Goal: Transaction & Acquisition: Subscribe to service/newsletter

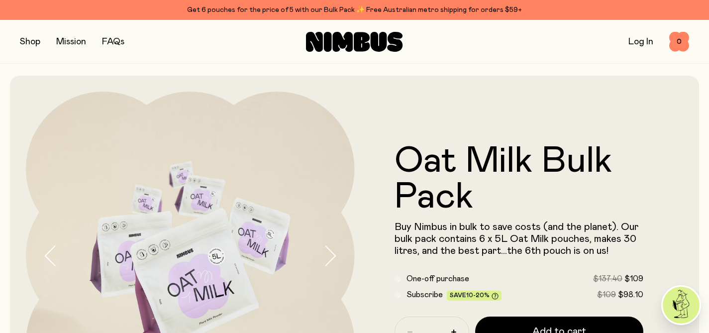
click at [428, 296] on span "Subscribe" at bounding box center [424, 295] width 36 height 8
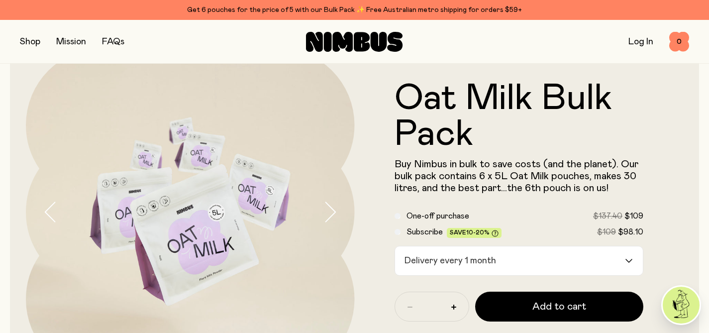
scroll to position [190, 0]
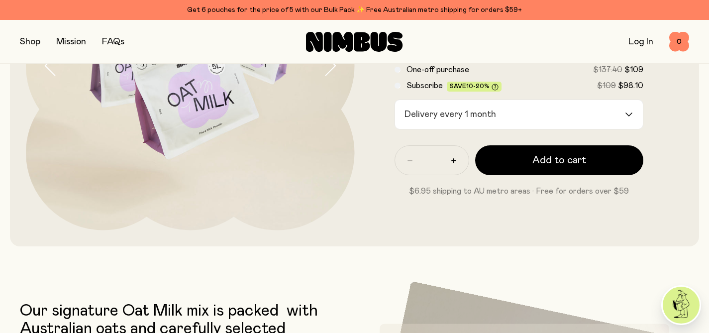
click at [622, 122] on form "Oat Milk Bulk Pack Buy Nimbus in bulk to save costs (and the planet). Our bulk …" at bounding box center [519, 65] width 329 height 263
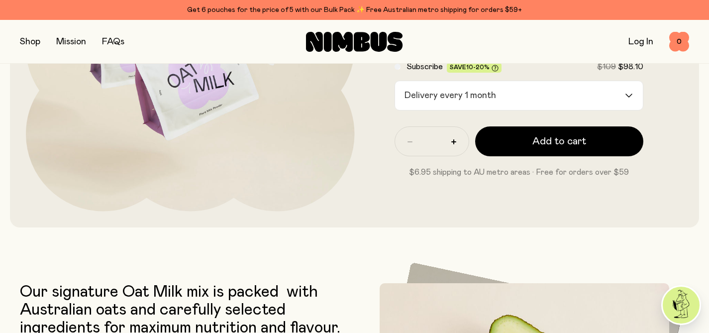
click at [616, 102] on input "Search for option" at bounding box center [562, 95] width 124 height 29
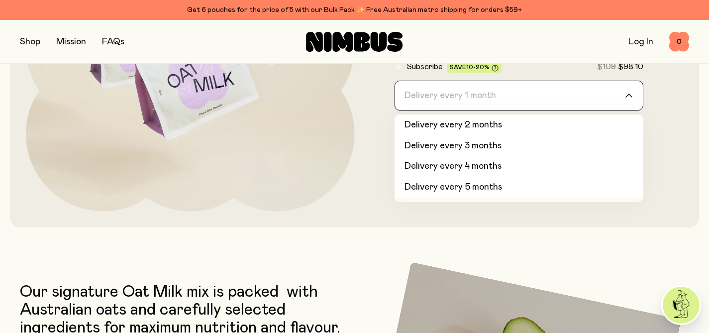
scroll to position [42, 0]
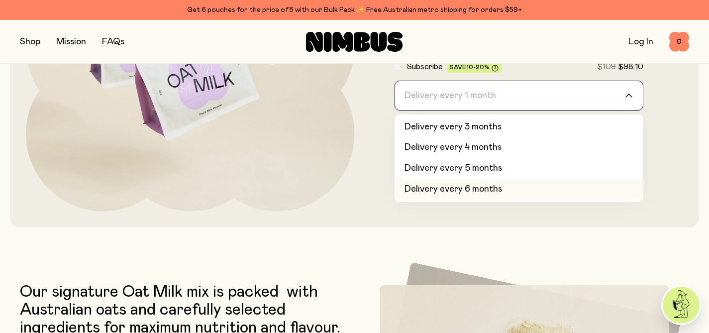
click at [509, 190] on li "Delivery every 6 months" at bounding box center [519, 189] width 249 height 21
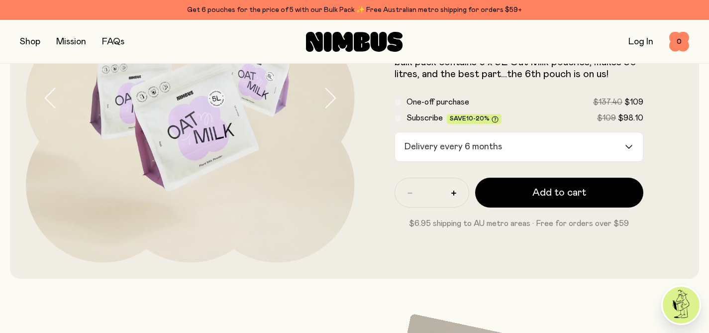
scroll to position [74, 0]
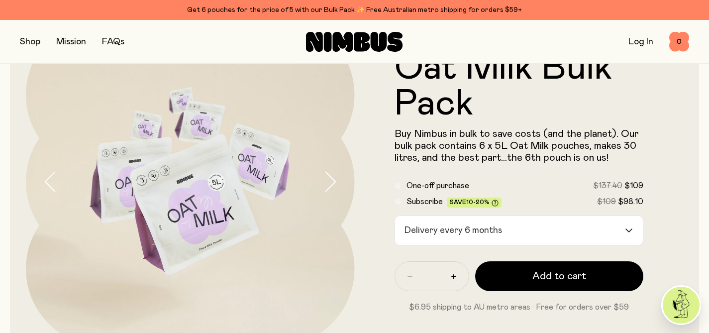
click at [627, 227] on div "Loading..." at bounding box center [634, 230] width 18 height 29
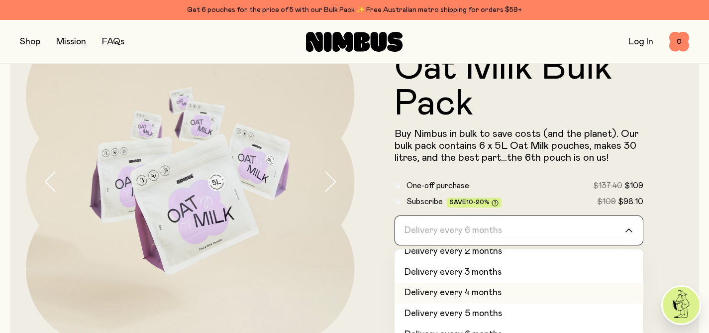
scroll to position [34, 0]
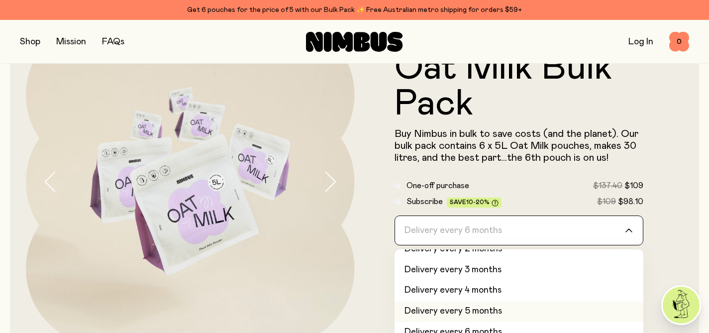
click at [519, 309] on li "Delivery every 5 months" at bounding box center [519, 311] width 249 height 21
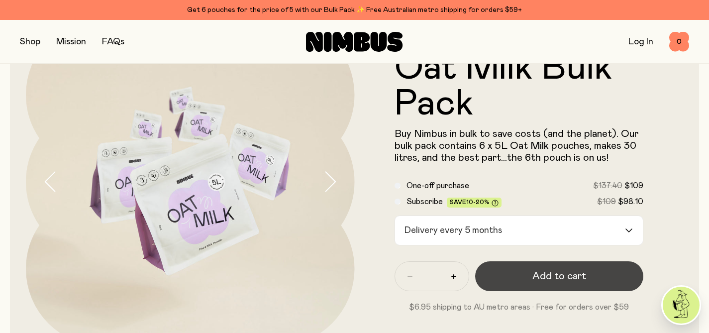
click at [609, 277] on button "Add to cart" at bounding box center [559, 276] width 169 height 30
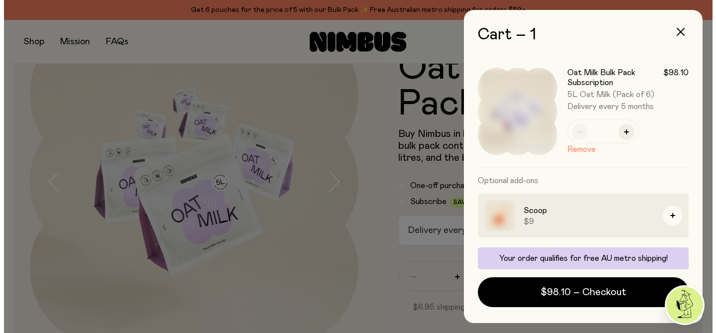
scroll to position [0, 0]
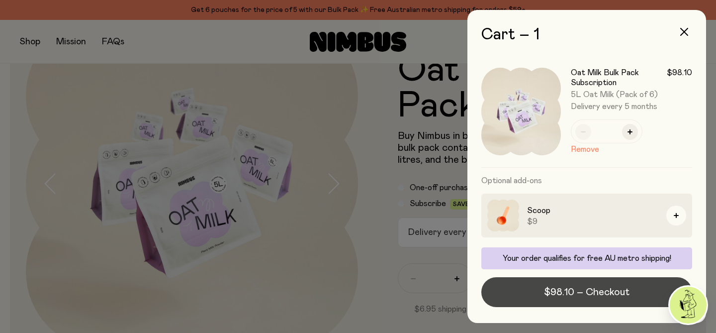
click at [611, 294] on span "$98.10 – Checkout" at bounding box center [587, 292] width 86 height 14
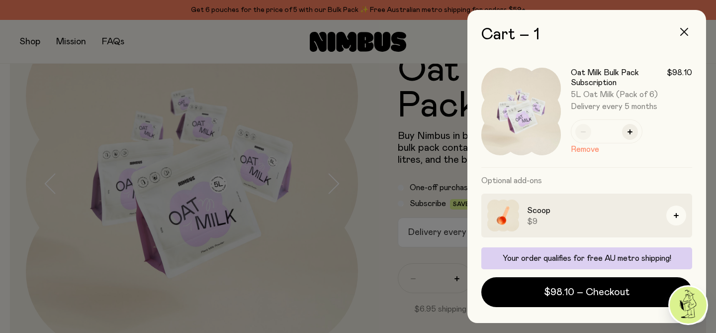
click at [685, 29] on icon "button" at bounding box center [685, 32] width 8 height 8
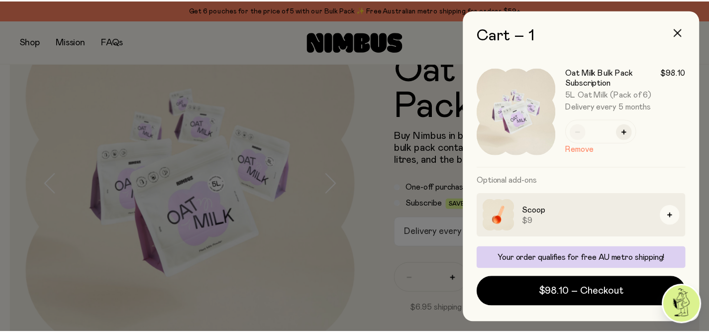
scroll to position [74, 0]
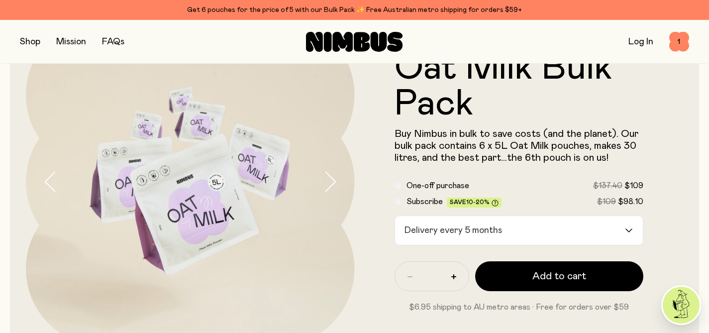
click at [640, 43] on link "Log In" at bounding box center [640, 41] width 25 height 9
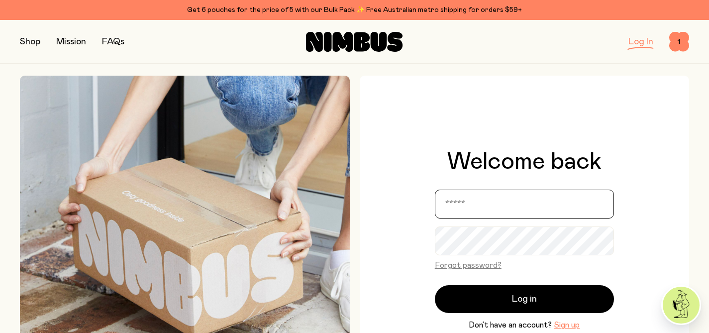
click at [510, 216] on input "email" at bounding box center [524, 204] width 179 height 29
type input "**********"
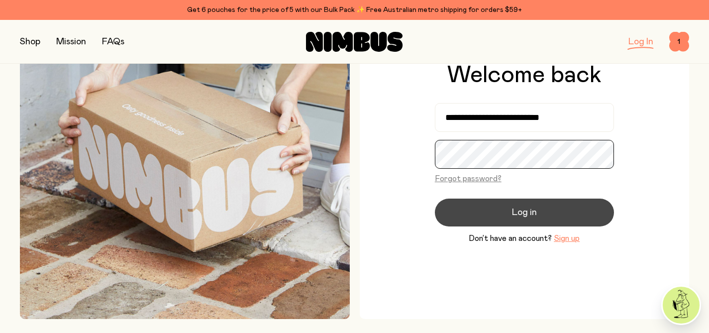
scroll to position [87, 0]
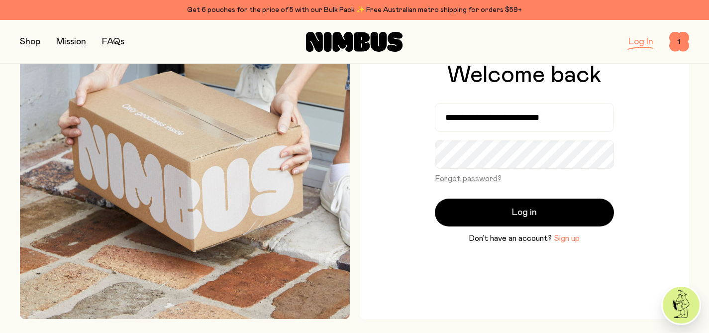
click at [573, 242] on button "Sign up" at bounding box center [567, 238] width 26 height 12
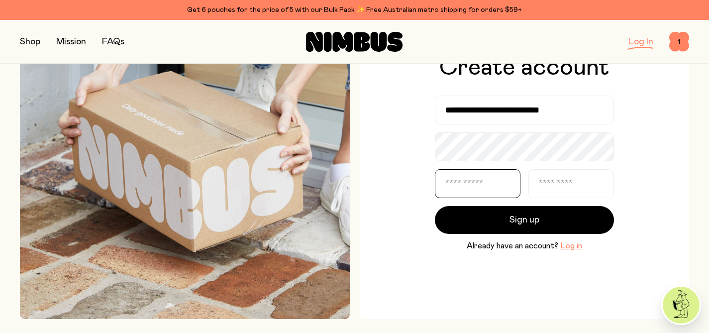
click at [465, 191] on input "text" at bounding box center [478, 183] width 86 height 29
type input "***"
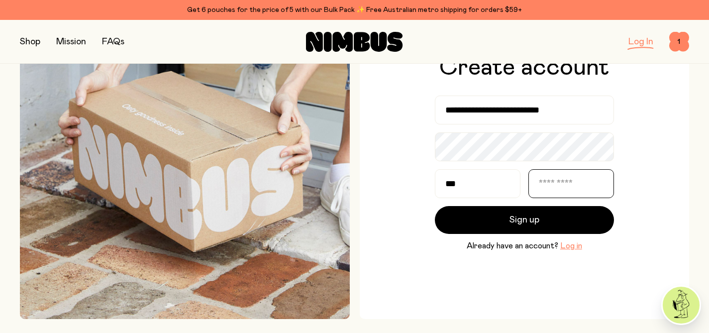
type input "********"
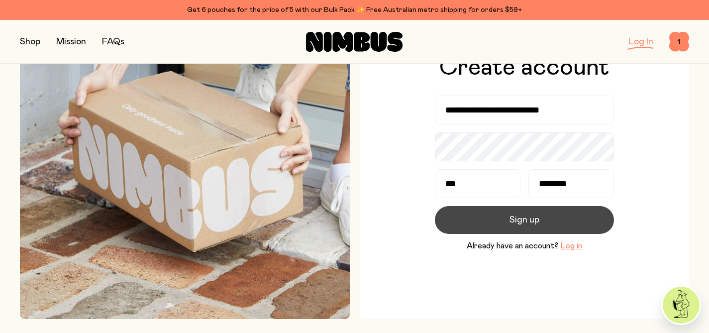
click at [547, 218] on button "Sign up" at bounding box center [524, 220] width 179 height 28
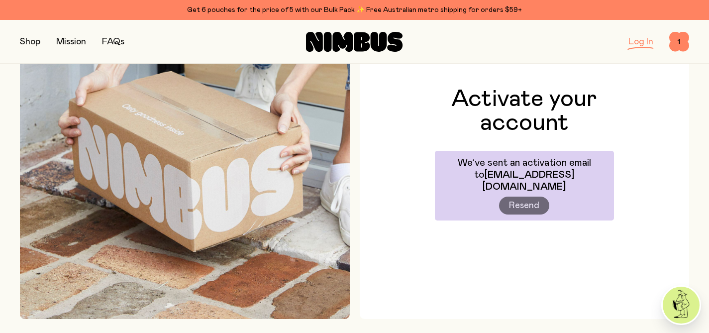
scroll to position [124, 0]
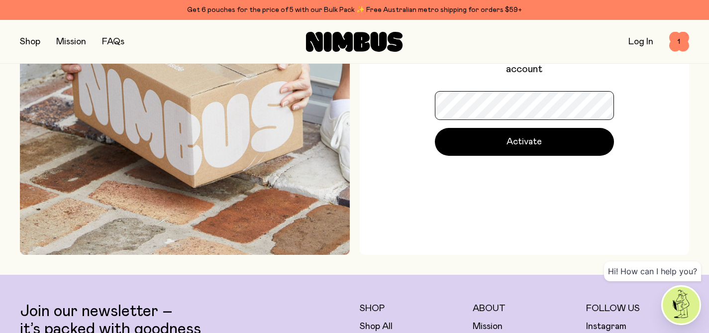
scroll to position [157, 0]
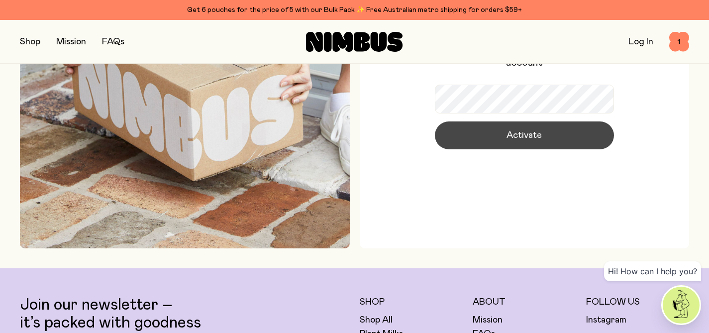
click at [543, 132] on button "Activate" at bounding box center [524, 135] width 179 height 28
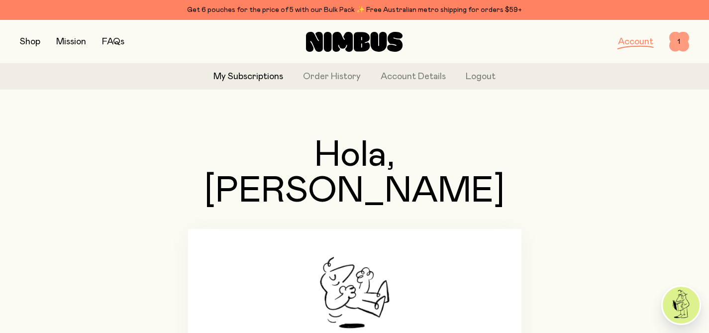
click at [680, 48] on span "1" at bounding box center [679, 42] width 20 height 20
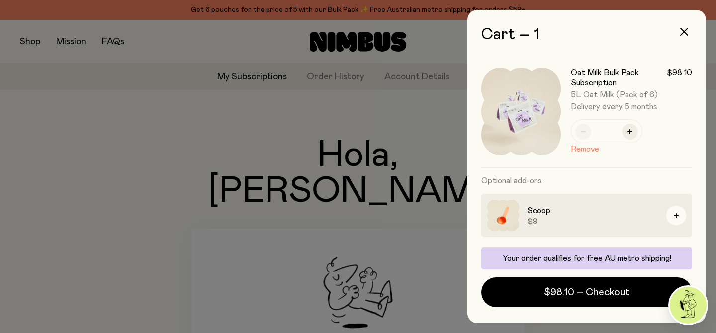
click at [182, 119] on div at bounding box center [358, 166] width 716 height 333
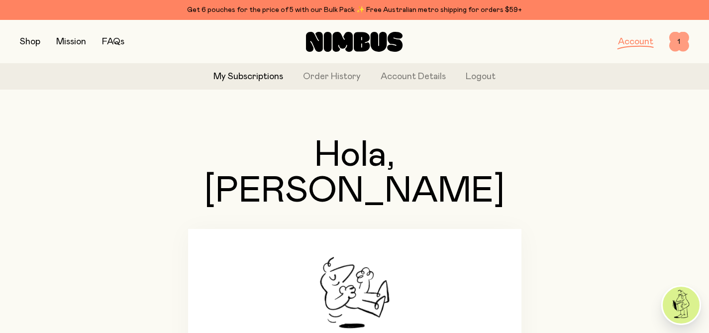
click at [678, 38] on span "1" at bounding box center [679, 42] width 20 height 20
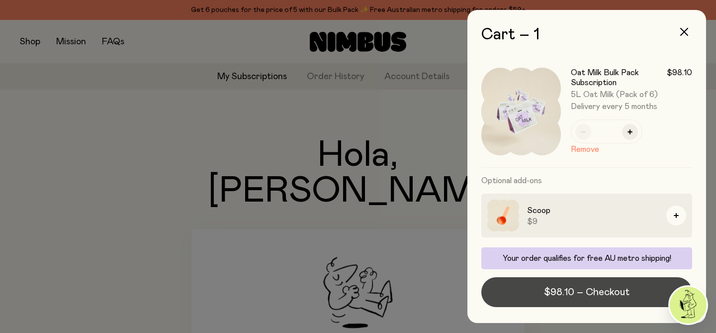
click at [555, 297] on span "$98.10 – Checkout" at bounding box center [587, 292] width 86 height 14
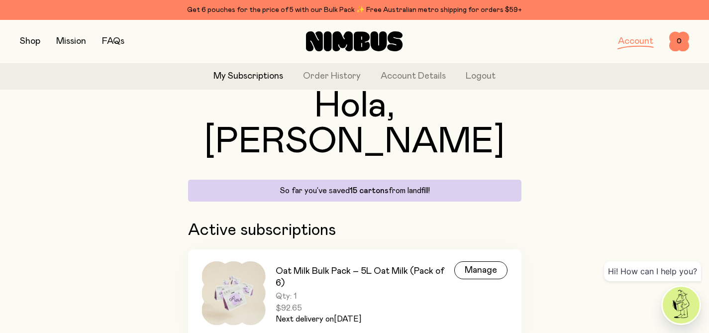
scroll to position [50, 0]
